Goal: Task Accomplishment & Management: Manage account settings

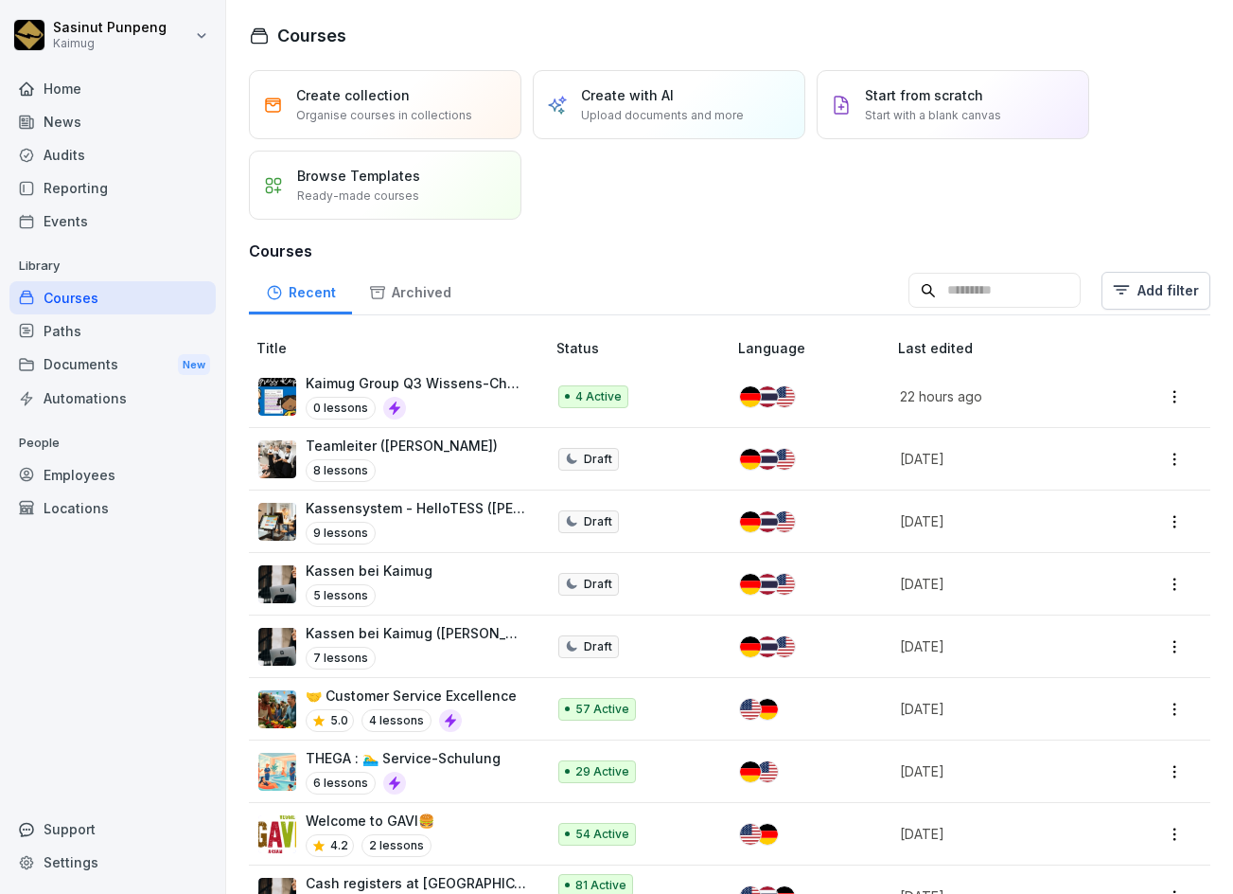
drag, startPoint x: 0, startPoint y: 0, endPoint x: 92, endPoint y: 479, distance: 487.7
click at [92, 479] on div "Employees" at bounding box center [112, 474] width 206 height 33
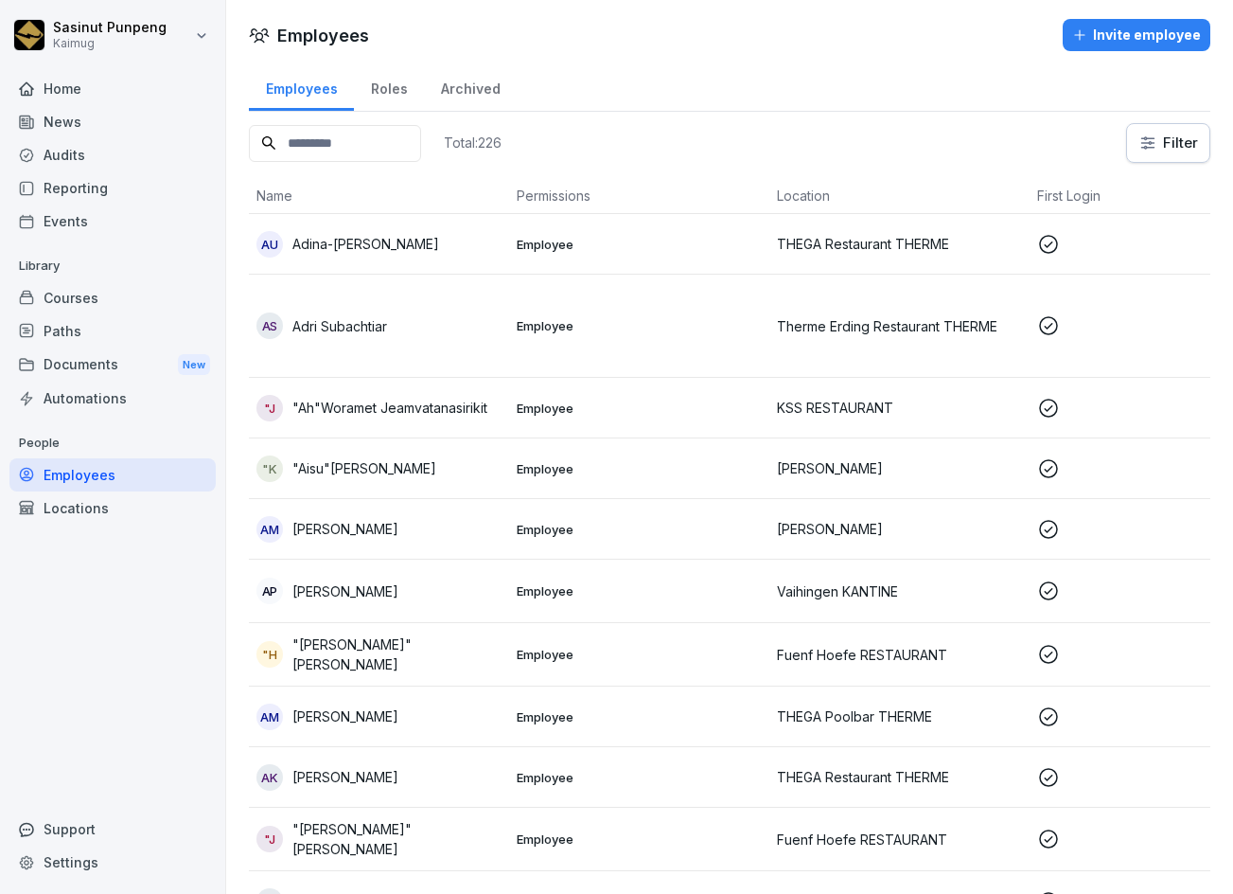
click at [355, 137] on input at bounding box center [335, 143] width 172 height 37
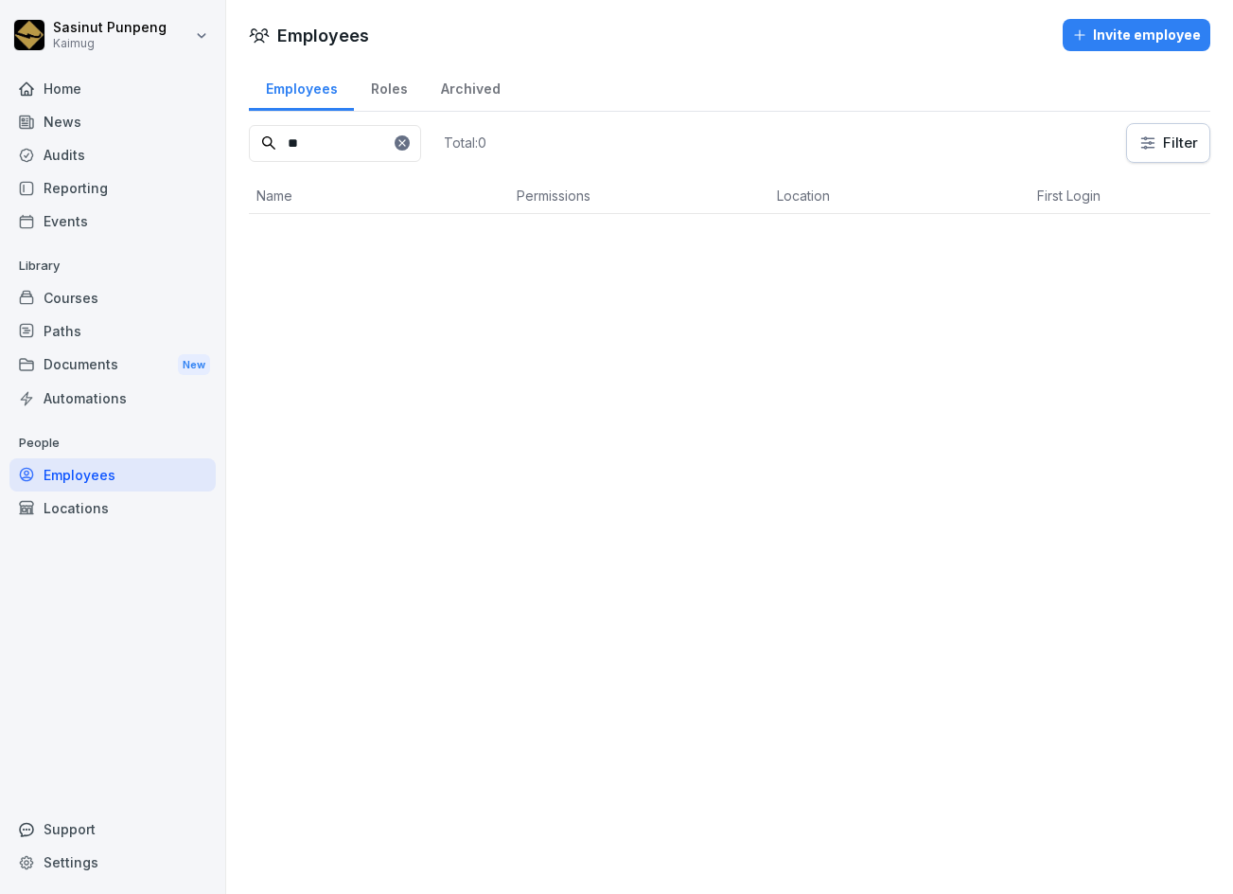
type input "*"
type input "***"
click at [437, 245] on div "GN [PERSON_NAME]" at bounding box center [379, 244] width 245 height 27
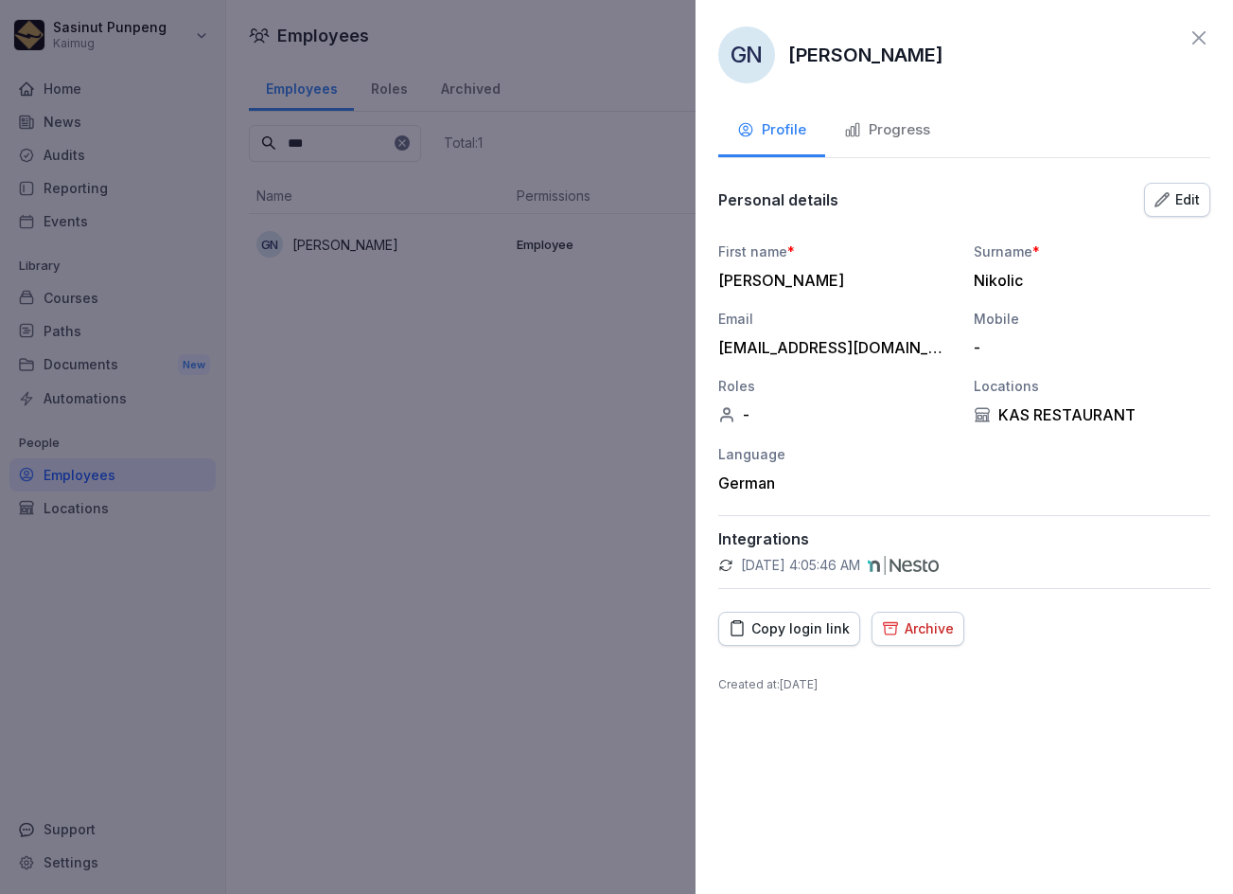
drag, startPoint x: 786, startPoint y: 51, endPoint x: 943, endPoint y: 57, distance: 157.2
click at [943, 57] on div "GN [PERSON_NAME]" at bounding box center [964, 55] width 492 height 57
click at [1007, 550] on div "Integrations [DATE] 4:05:46 AM" at bounding box center [964, 552] width 492 height 74
click at [943, 647] on div "[PERSON_NAME] Profile Progress Personal details Edit First name * Gordan Surnam…" at bounding box center [965, 447] width 538 height 894
click at [933, 634] on div "Archive" at bounding box center [918, 628] width 72 height 21
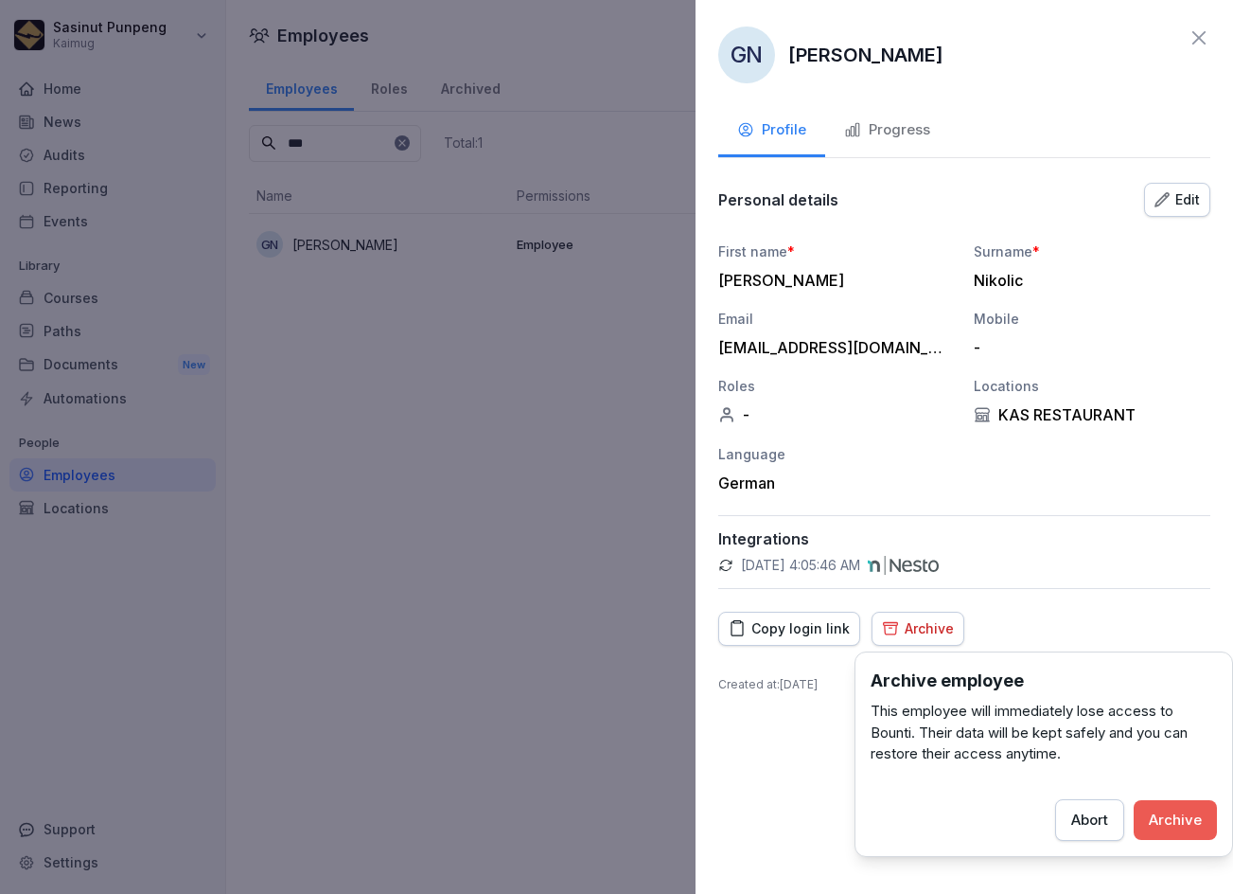
click at [1185, 817] on div "Archive" at bounding box center [1175, 819] width 53 height 21
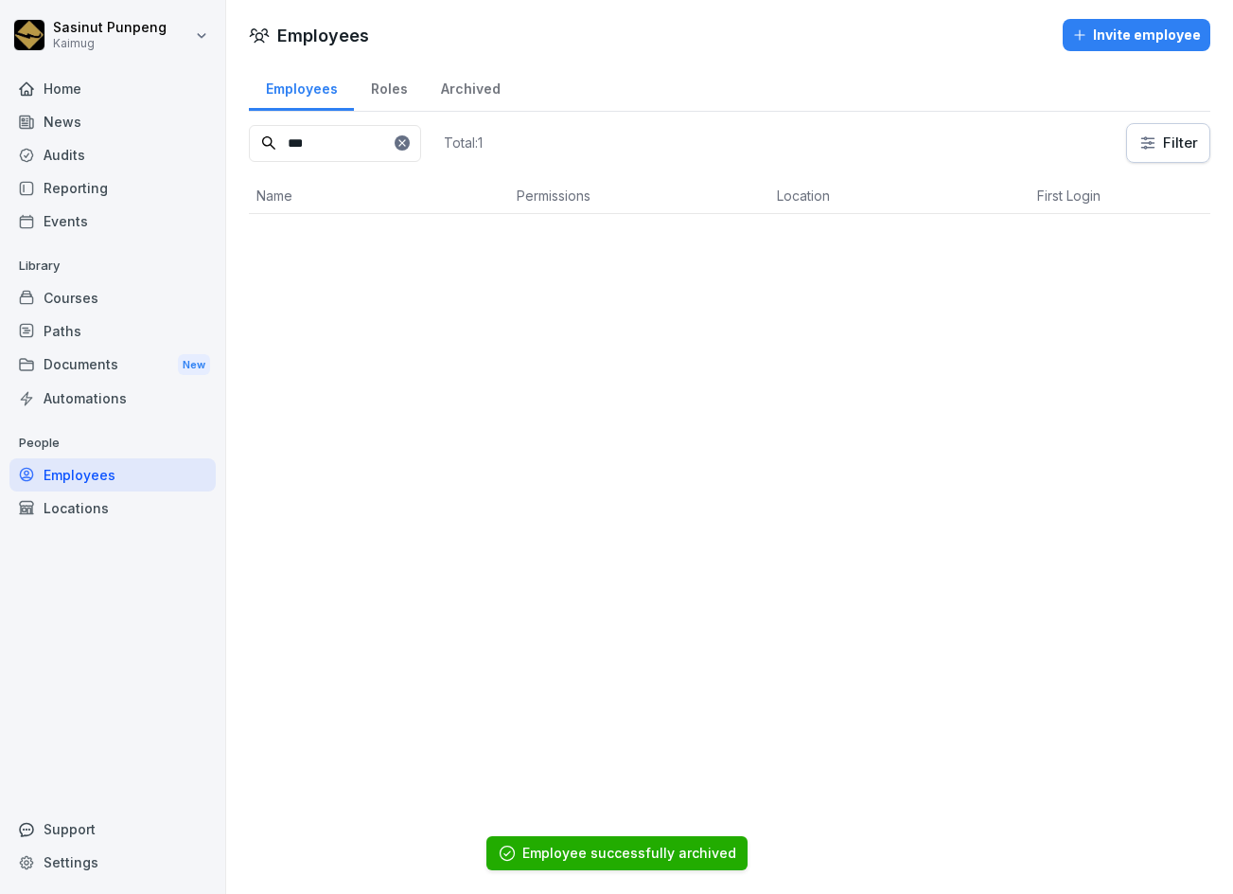
click at [480, 89] on div "Archived" at bounding box center [470, 86] width 93 height 48
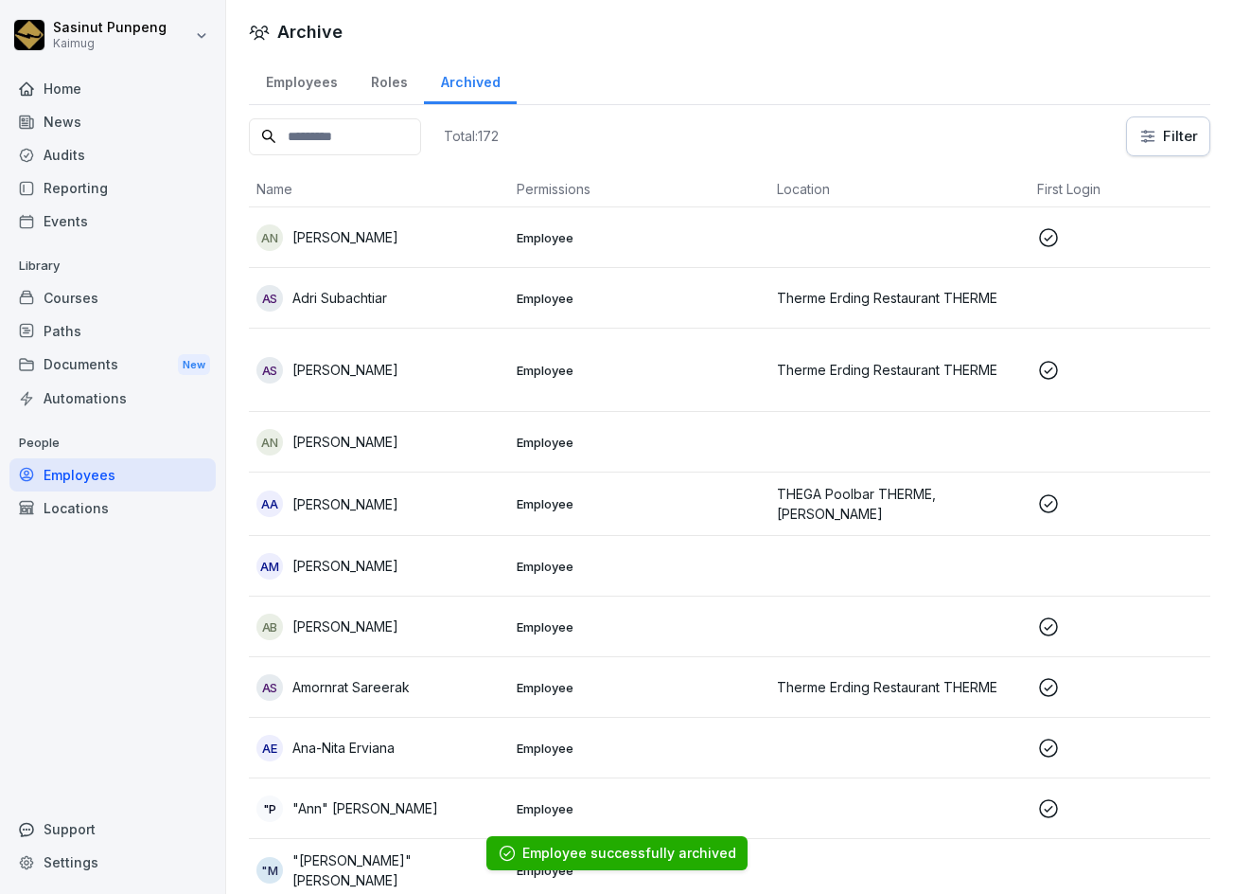
click at [340, 142] on input at bounding box center [335, 136] width 172 height 37
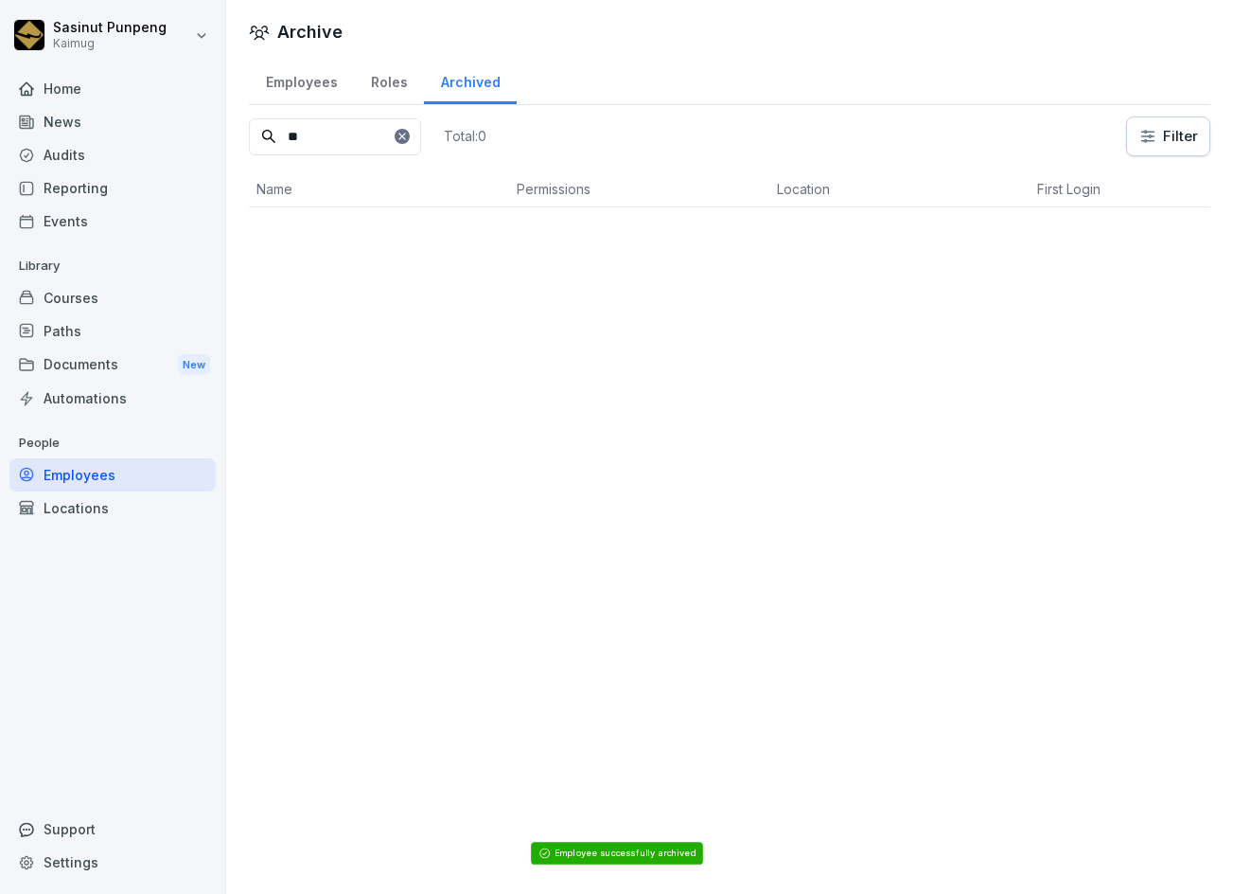
type input "*"
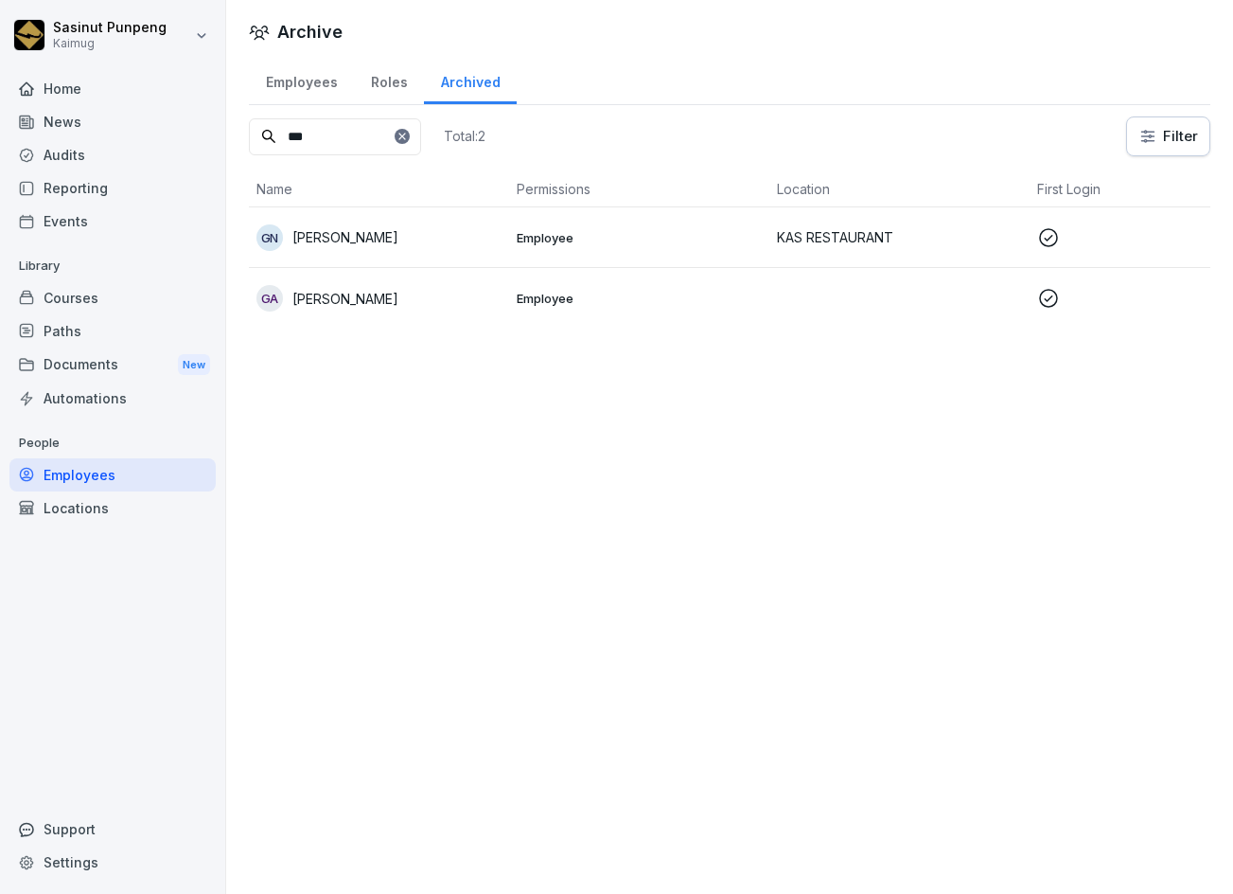
type input "***"
click at [414, 228] on div "GN [PERSON_NAME]" at bounding box center [379, 237] width 245 height 27
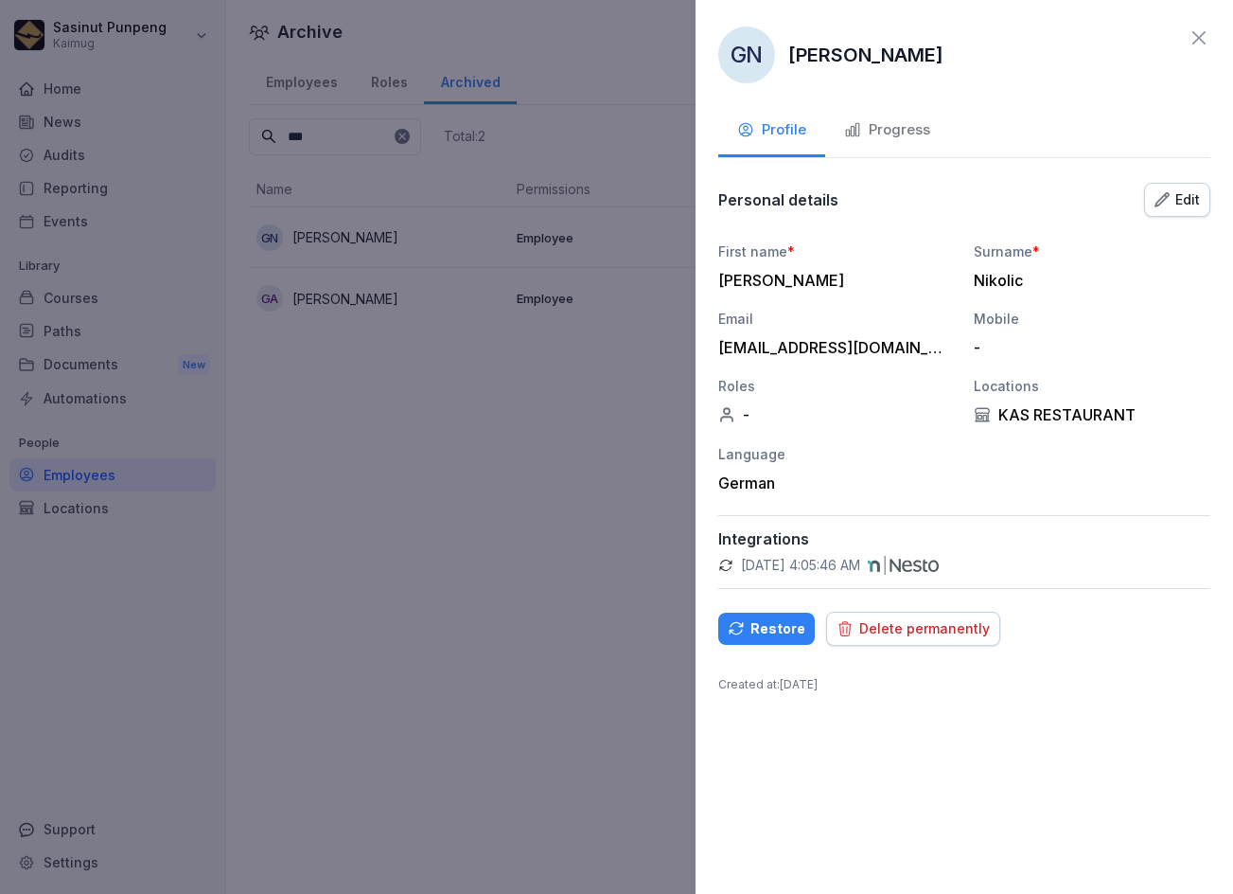
click at [917, 128] on div "Progress" at bounding box center [887, 130] width 86 height 22
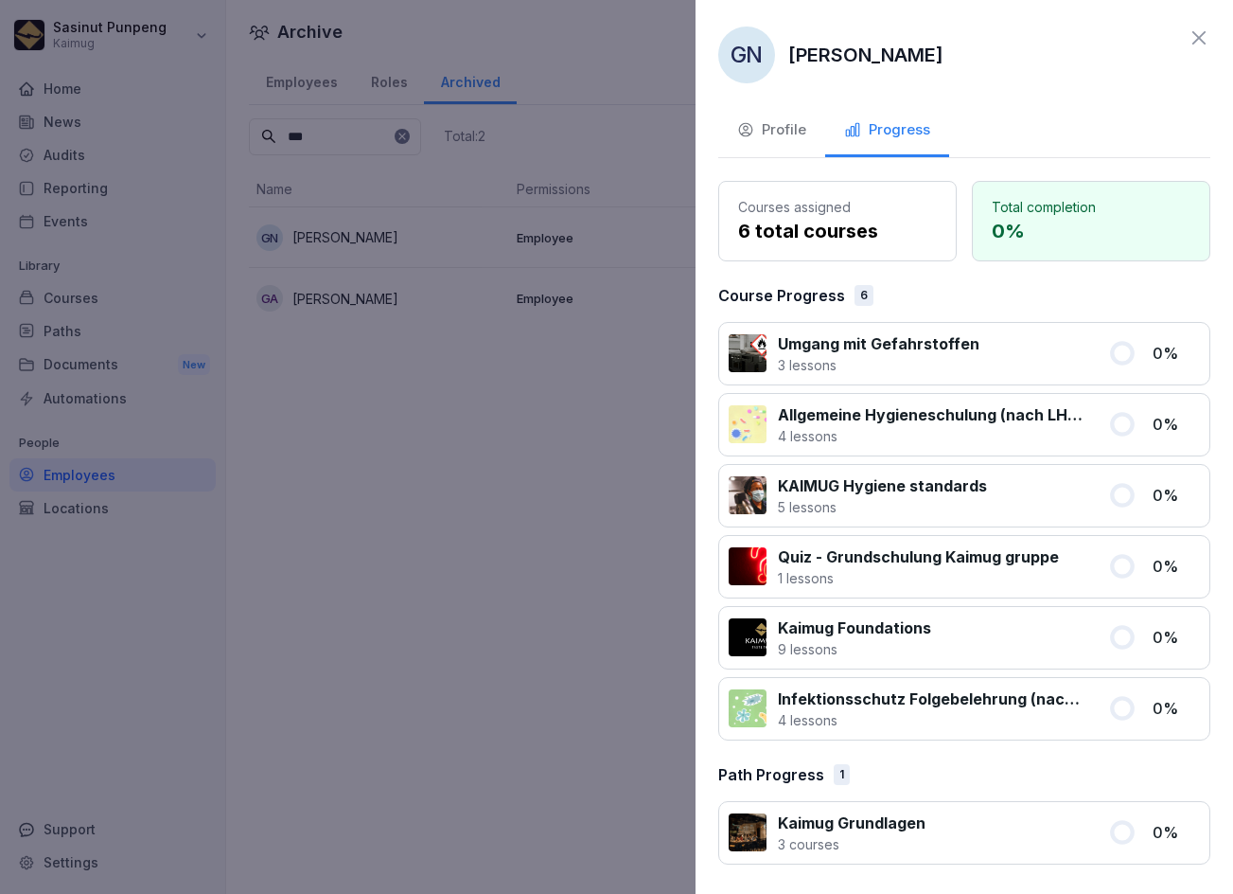
click at [764, 124] on div "Profile" at bounding box center [771, 130] width 69 height 22
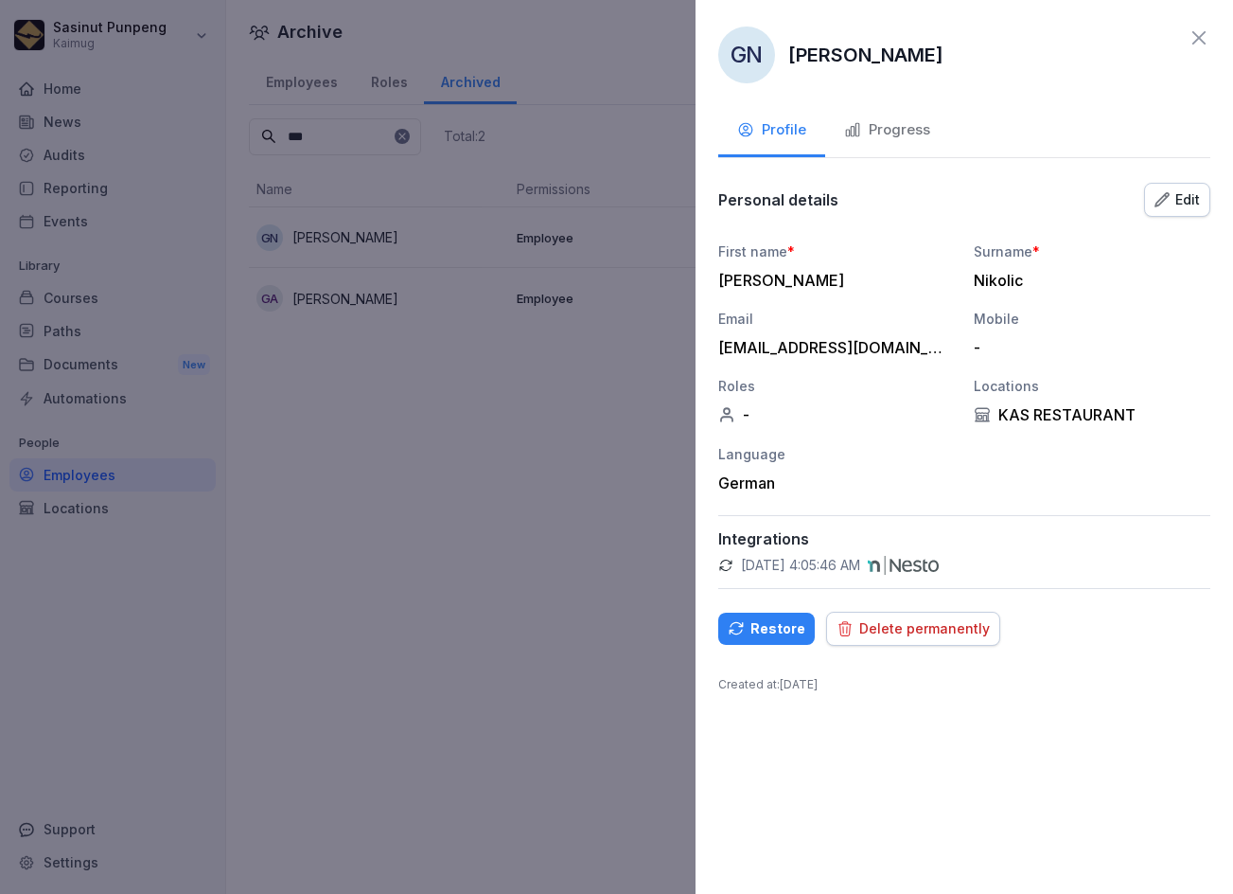
click at [875, 123] on div "Progress" at bounding box center [887, 130] width 86 height 22
